Goal: Check status: Check status

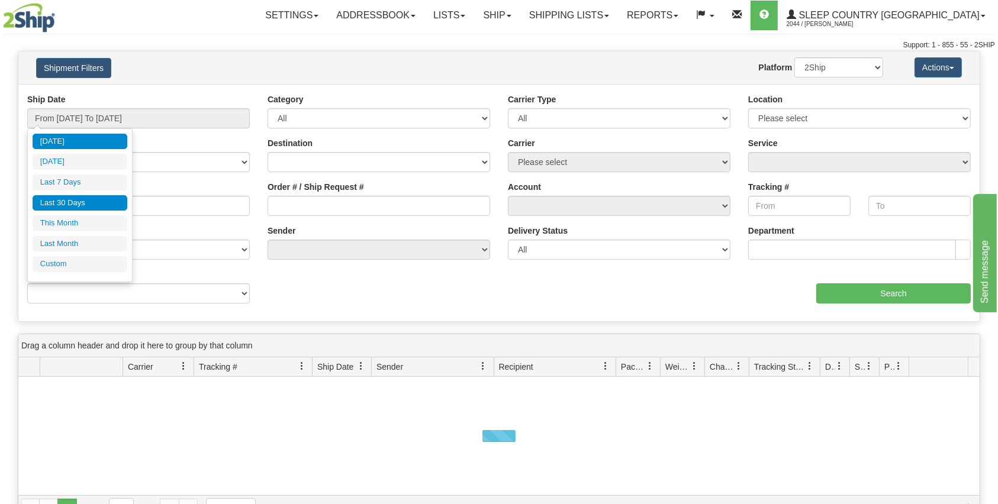
click at [83, 205] on li "Last 30 Days" at bounding box center [80, 203] width 95 height 16
type input "From [DATE] To [DATE]"
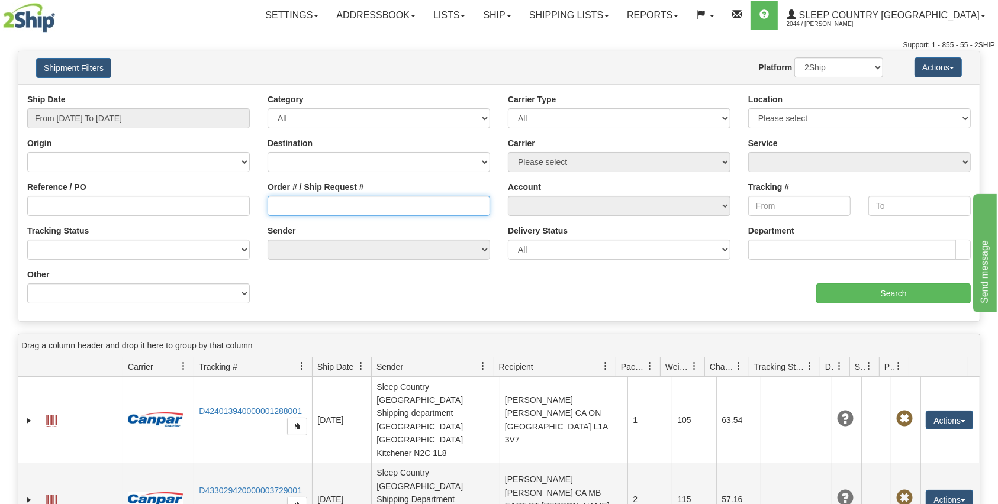
click at [330, 196] on input "Order # / Ship Request #" at bounding box center [379, 206] width 223 height 20
paste input "kohn.stephanie@gmail.com"
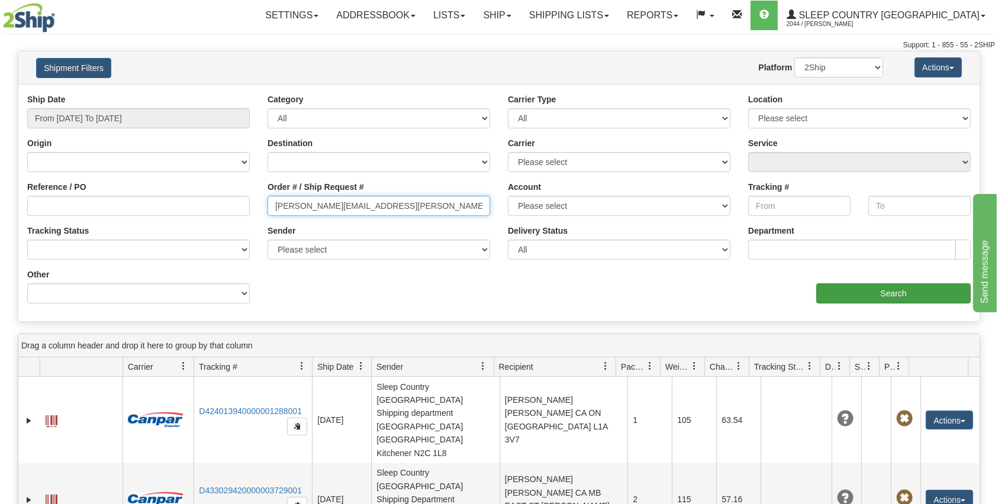
type input "kohn.stephanie@gmail.com"
click at [841, 296] on input "Search" at bounding box center [893, 294] width 155 height 20
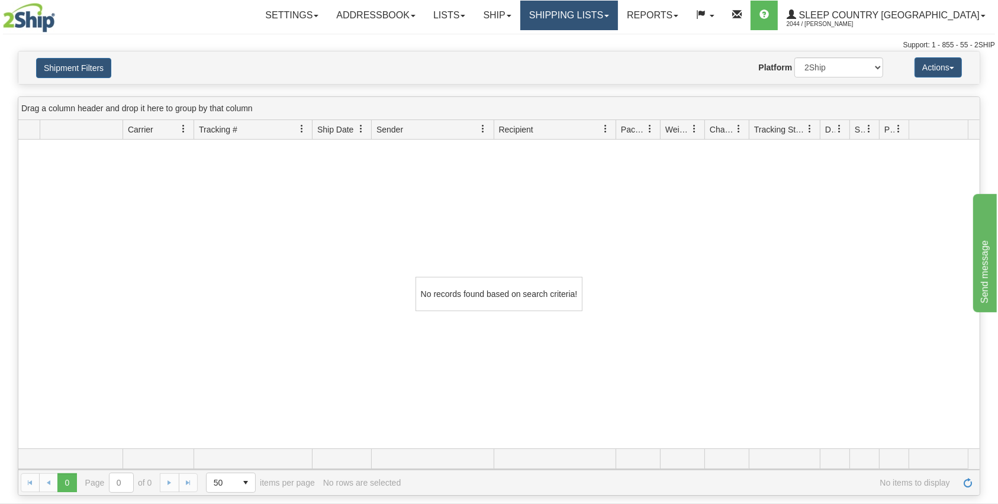
click at [618, 18] on link "Shipping lists" at bounding box center [569, 16] width 98 height 30
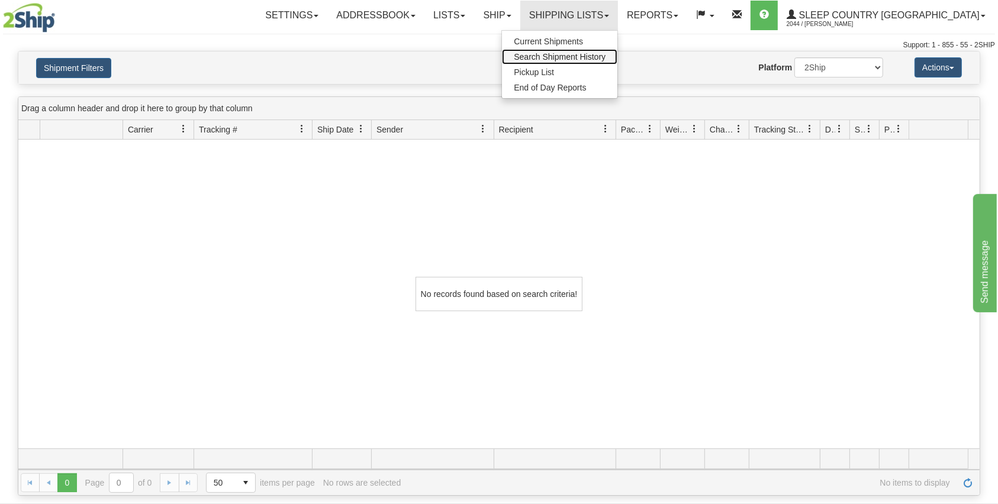
click at [606, 56] on span "Search Shipment History" at bounding box center [560, 56] width 92 height 9
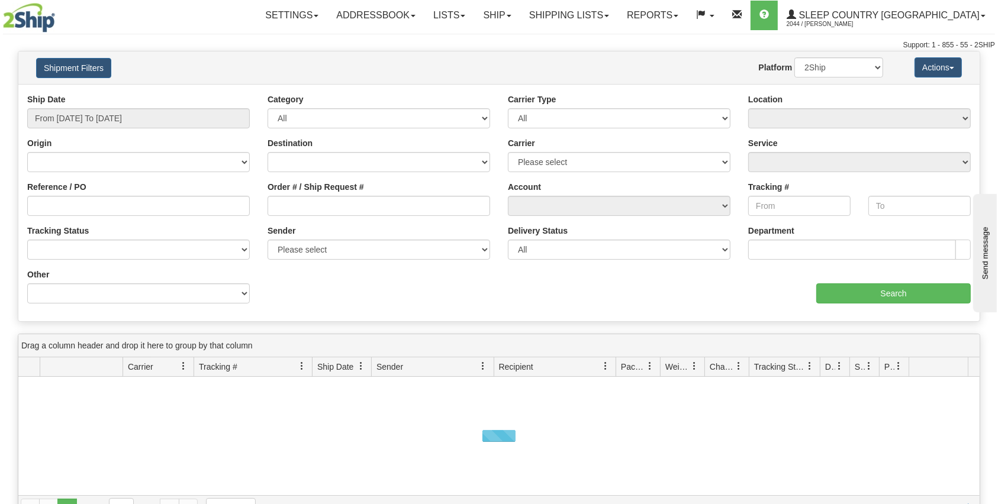
click at [112, 132] on div "Ship Date From [DATE] To [DATE]" at bounding box center [138, 116] width 240 height 44
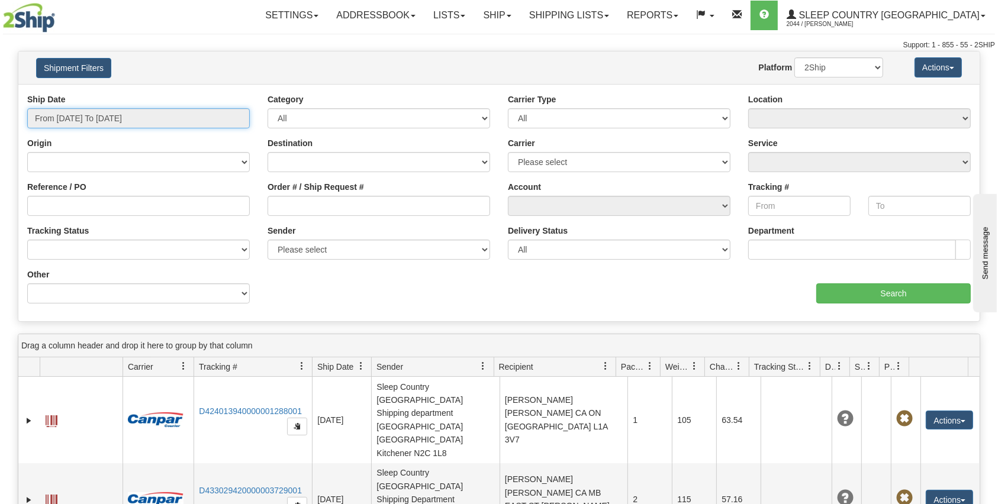
click at [105, 116] on input "From [DATE] To [DATE]" at bounding box center [138, 118] width 223 height 20
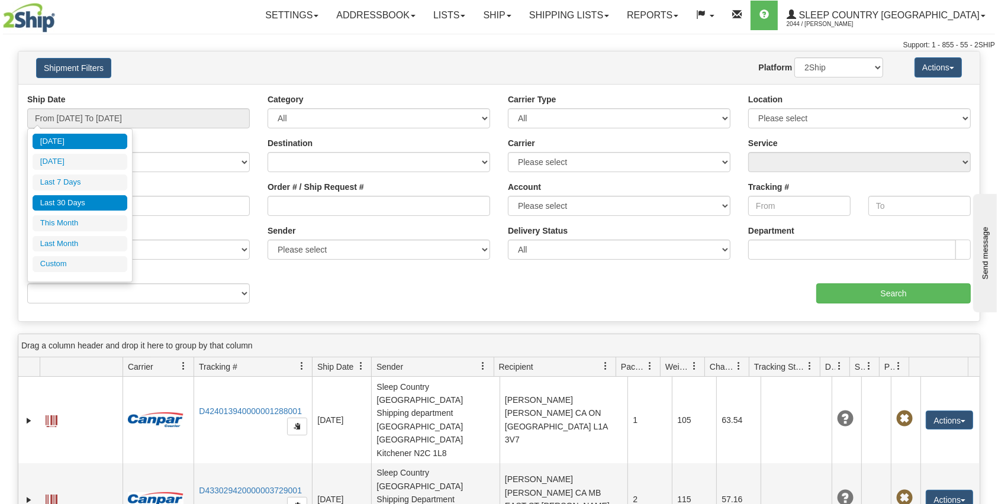
click at [78, 197] on li "Last 30 Days" at bounding box center [80, 203] width 95 height 16
type input "From [DATE] To [DATE]"
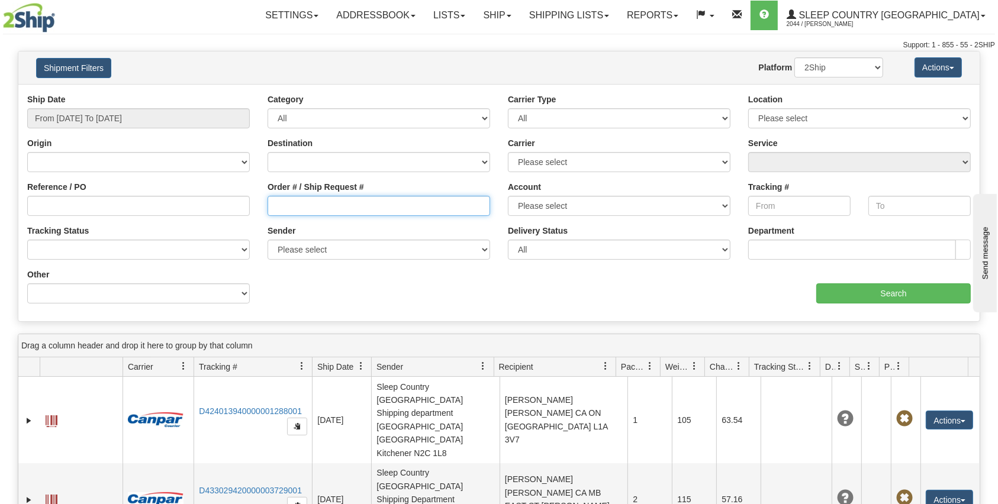
click at [271, 202] on input "Order # / Ship Request #" at bounding box center [379, 206] width 223 height 20
paste input "kohn.stephanie@gmail.com"
paste input "9000I002174"
type input "9000I002174"
click at [886, 292] on input "Search" at bounding box center [893, 294] width 155 height 20
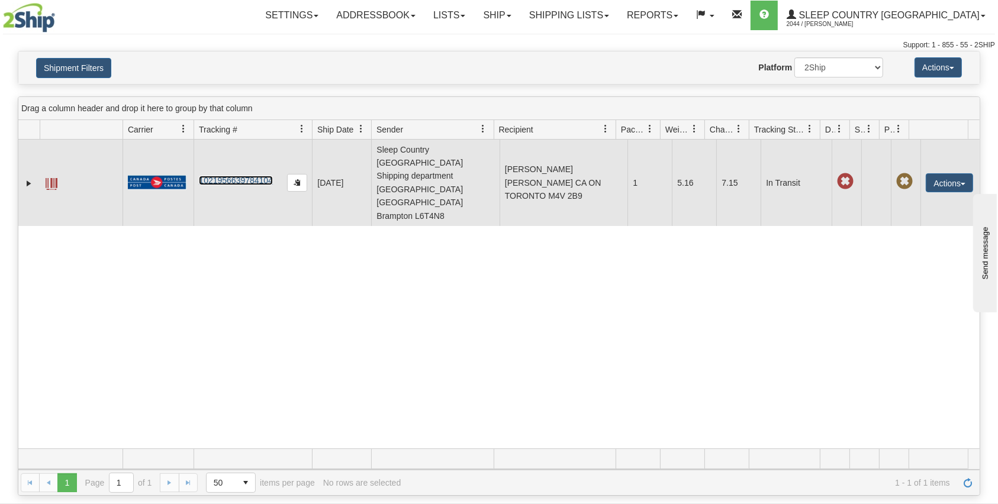
click at [246, 176] on link "1021956639784104" at bounding box center [236, 180] width 74 height 9
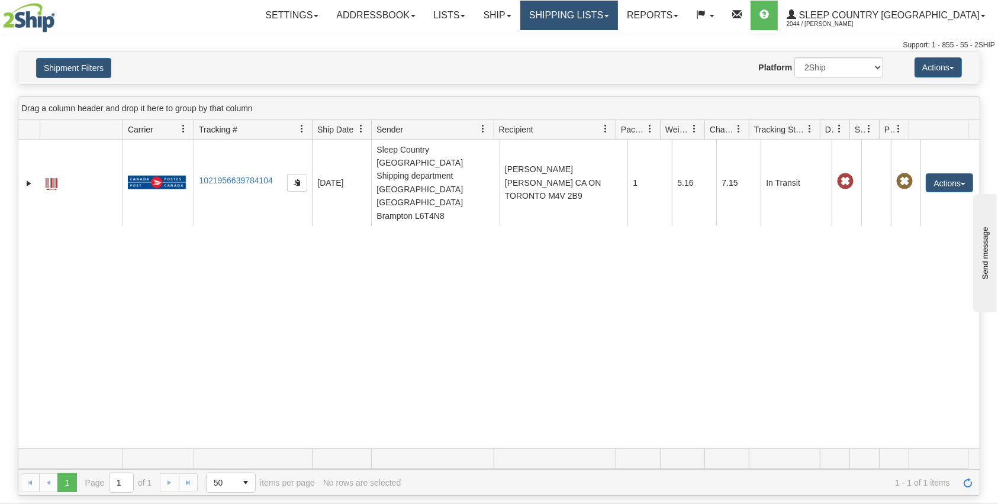
click at [610, 17] on link "Shipping lists" at bounding box center [569, 16] width 98 height 30
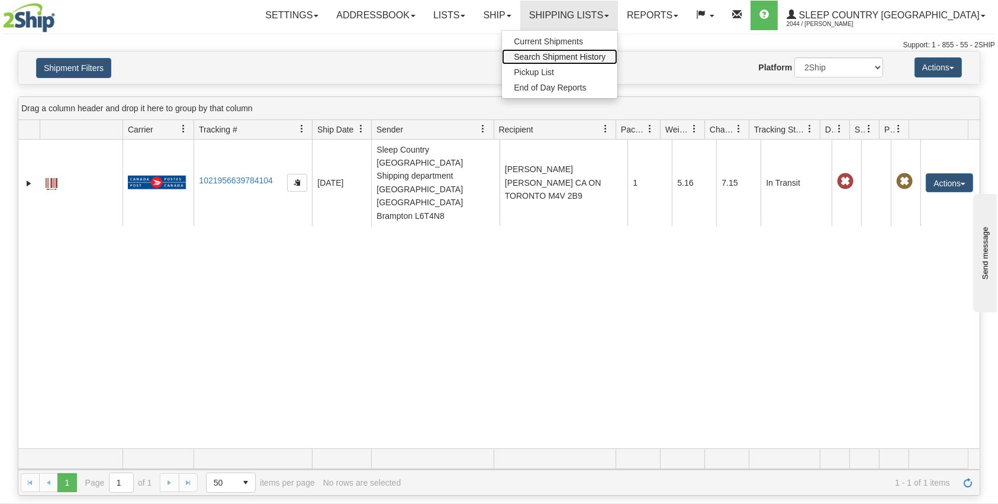
click at [606, 52] on span "Search Shipment History" at bounding box center [560, 56] width 92 height 9
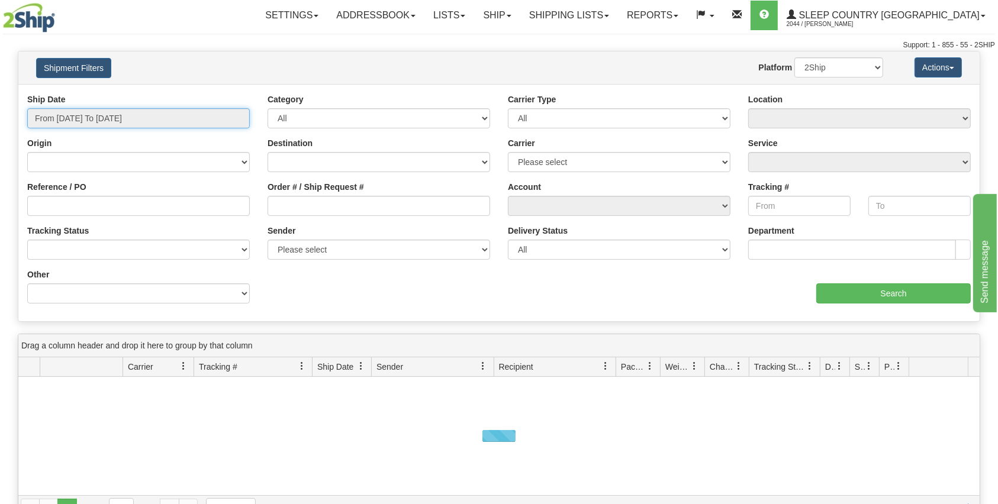
click at [66, 124] on input "From [DATE] To [DATE]" at bounding box center [138, 118] width 223 height 20
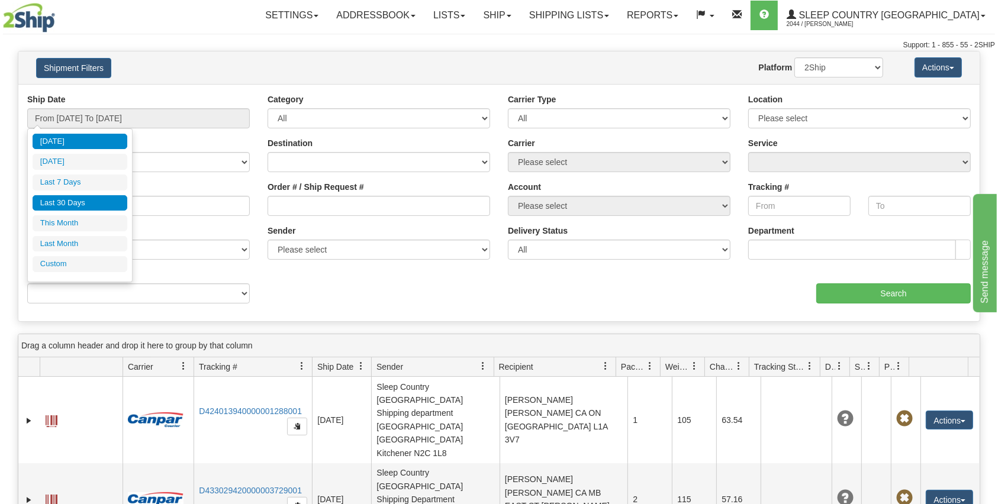
click at [76, 210] on li "Last 30 Days" at bounding box center [80, 203] width 95 height 16
type input "From [DATE] To [DATE]"
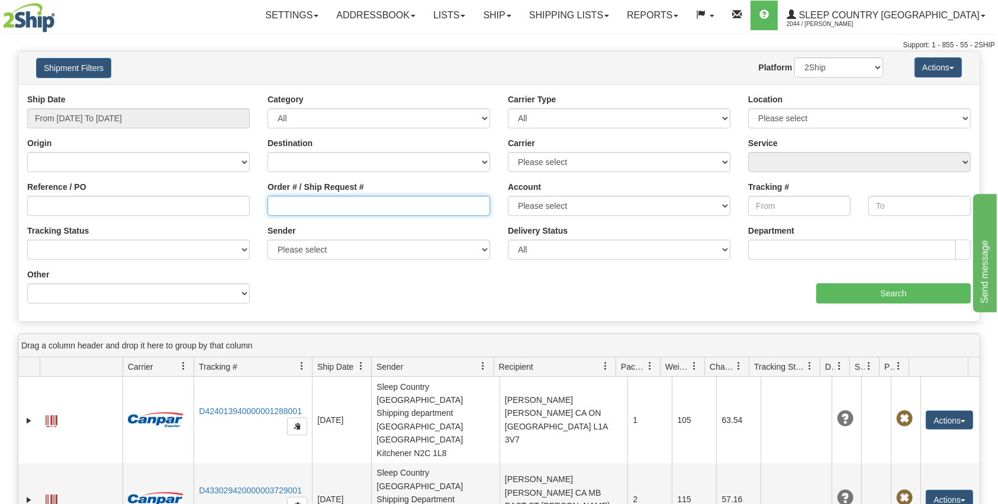
click at [336, 202] on input "Order # / Ship Request #" at bounding box center [379, 206] width 223 height 20
paste input "9000I008940"
type input "9000I008940"
click at [867, 294] on input "Search" at bounding box center [893, 294] width 155 height 20
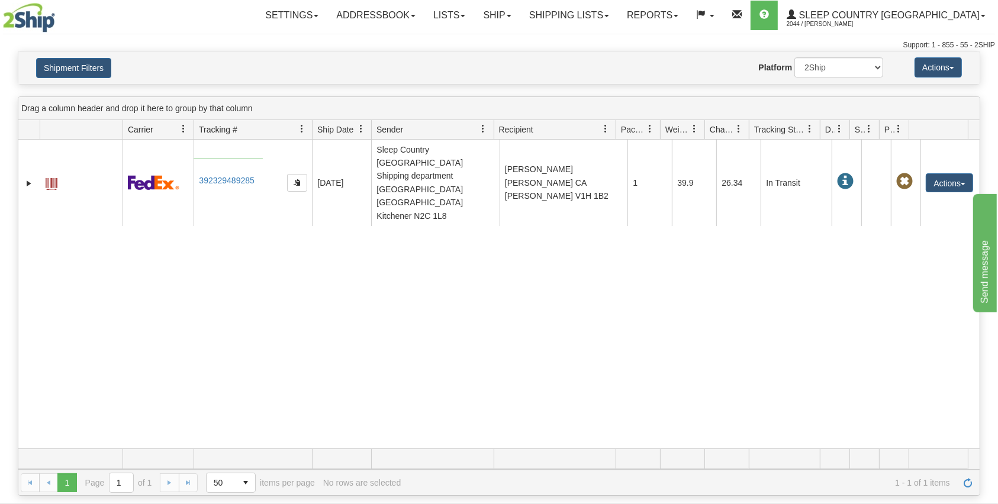
drag, startPoint x: 237, startPoint y: 159, endPoint x: 194, endPoint y: 158, distance: 43.2
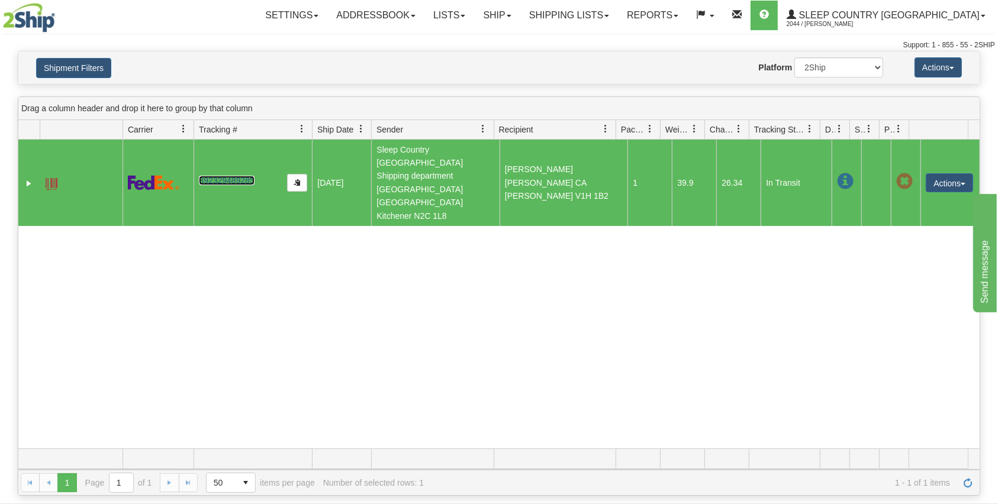
click at [234, 176] on link "392329489285" at bounding box center [226, 180] width 55 height 9
click at [612, 18] on link "Shipping lists" at bounding box center [569, 16] width 98 height 30
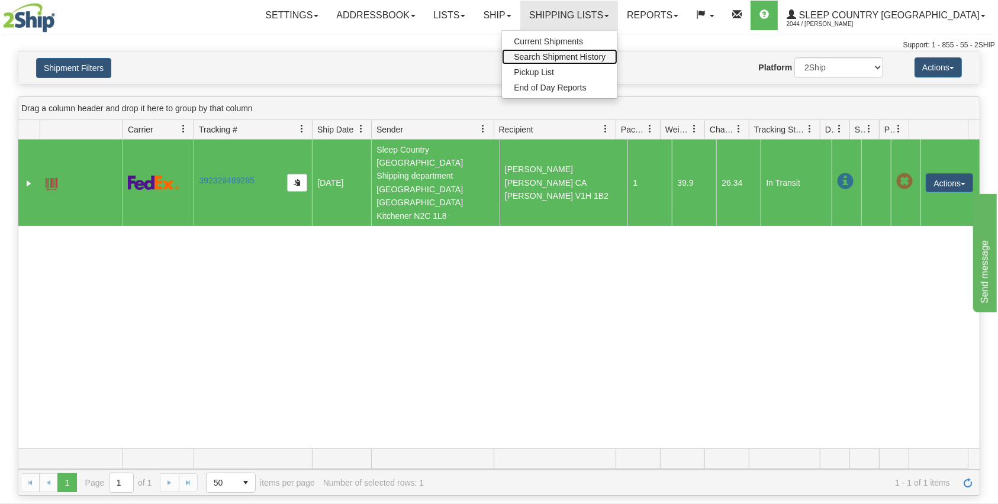
click at [606, 54] on span "Search Shipment History" at bounding box center [560, 56] width 92 height 9
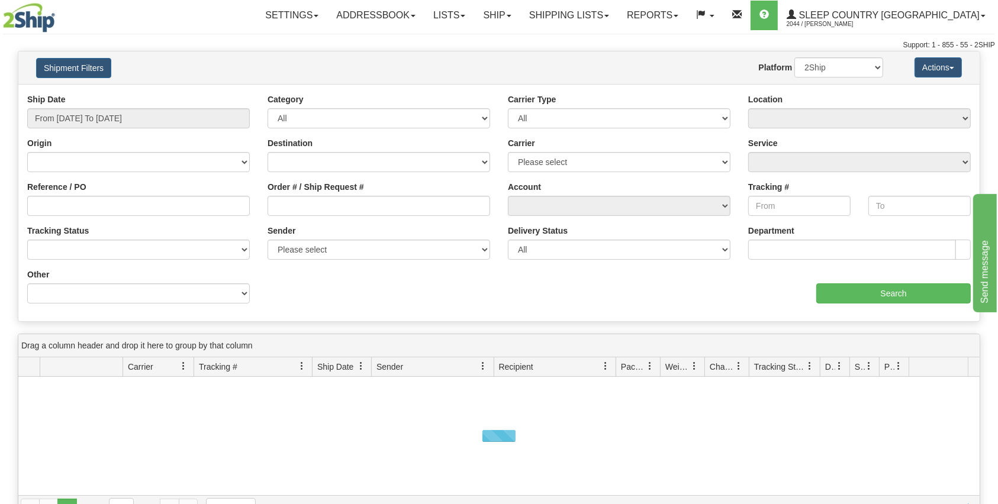
click at [118, 129] on div "Ship Date From [DATE] To [DATE]" at bounding box center [138, 116] width 240 height 44
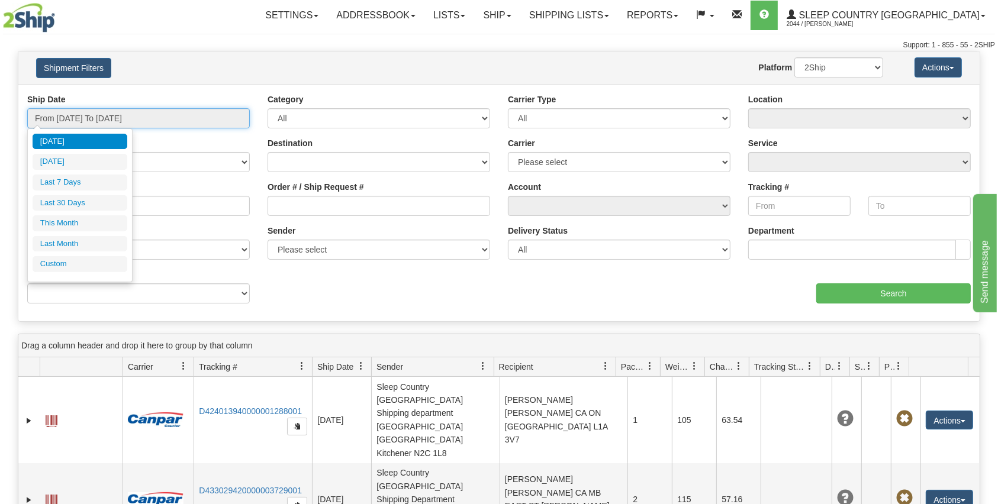
click at [127, 115] on input "From [DATE] To [DATE]" at bounding box center [138, 118] width 223 height 20
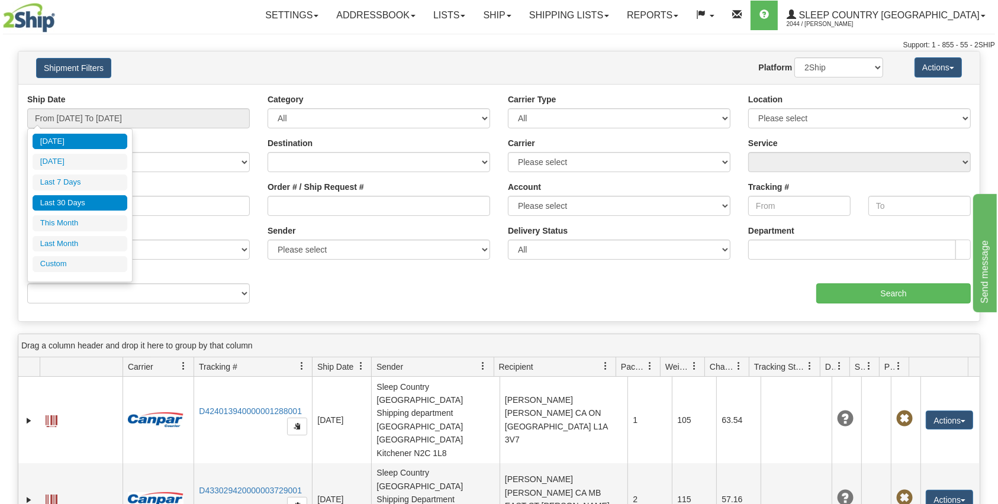
click at [83, 200] on li "Last 30 Days" at bounding box center [80, 203] width 95 height 16
type input "From [DATE] To [DATE]"
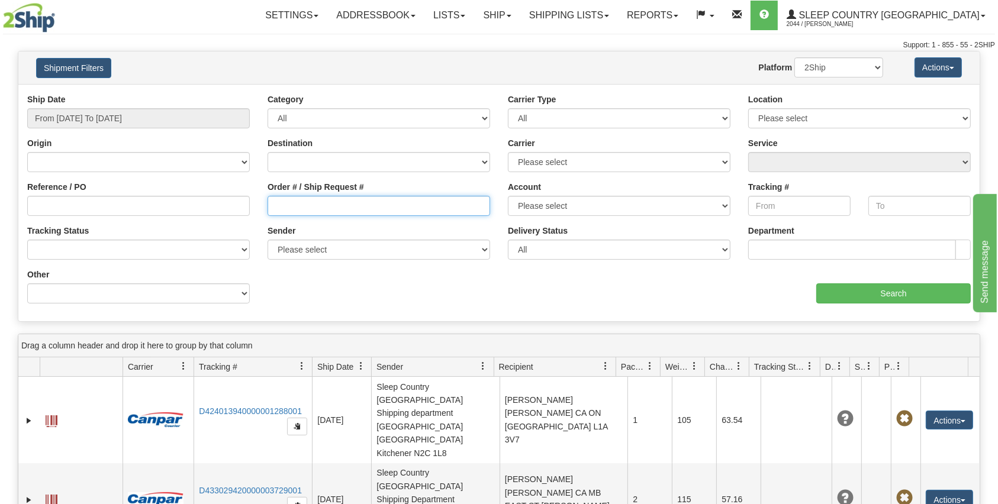
click at [326, 198] on input "Order # / Ship Request #" at bounding box center [379, 206] width 223 height 20
paste input "9002H997877"
type input "9002H997877"
click at [906, 295] on input "Search" at bounding box center [893, 294] width 155 height 20
